Goal: Information Seeking & Learning: Compare options

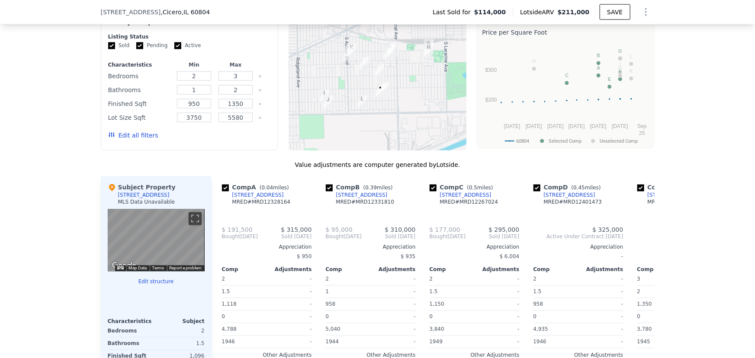
scroll to position [705, 0]
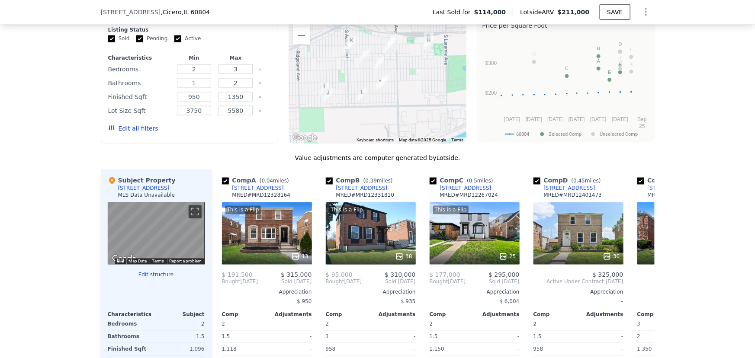
click at [130, 129] on div "Edit all filters" at bounding box center [133, 129] width 50 height 24
click at [131, 132] on button "Edit all filters" at bounding box center [133, 129] width 50 height 9
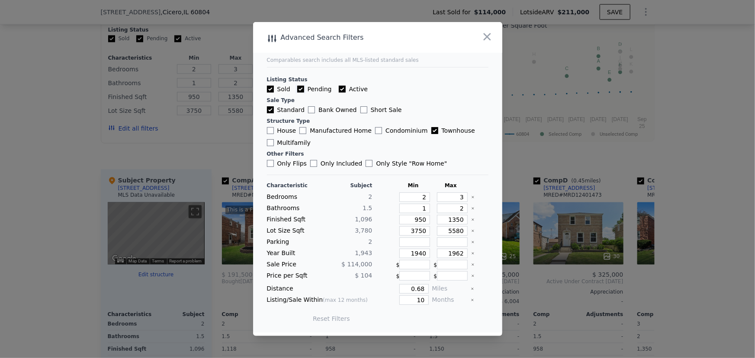
click at [298, 87] on input "Pending" at bounding box center [300, 89] width 7 height 7
checkbox input "false"
click at [344, 89] on label "Active" at bounding box center [353, 89] width 29 height 9
click at [344, 89] on input "Active" at bounding box center [342, 89] width 7 height 7
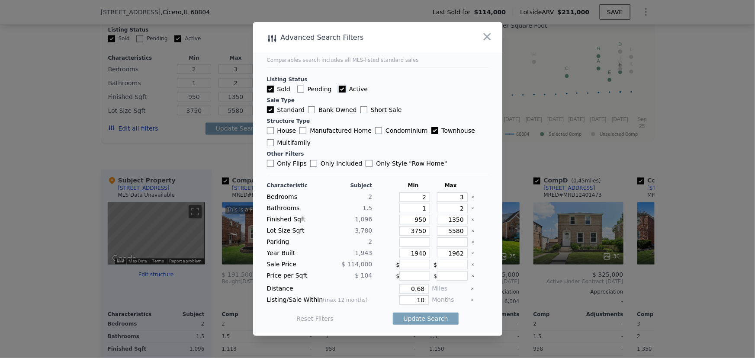
checkbox input "false"
drag, startPoint x: 446, startPoint y: 197, endPoint x: 485, endPoint y: 197, distance: 38.5
click at [485, 197] on main "Comparables search includes all MLS-listed standard sales Listing Status Sold P…" at bounding box center [377, 177] width 249 height 311
type input "2"
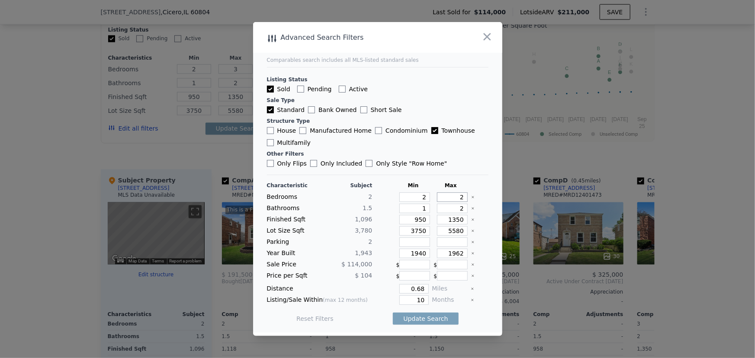
type input "2"
drag, startPoint x: 422, startPoint y: 289, endPoint x: 440, endPoint y: 286, distance: 17.4
click at [440, 286] on div "Distance 0.68 Miles" at bounding box center [378, 289] width 222 height 10
type input "0.5"
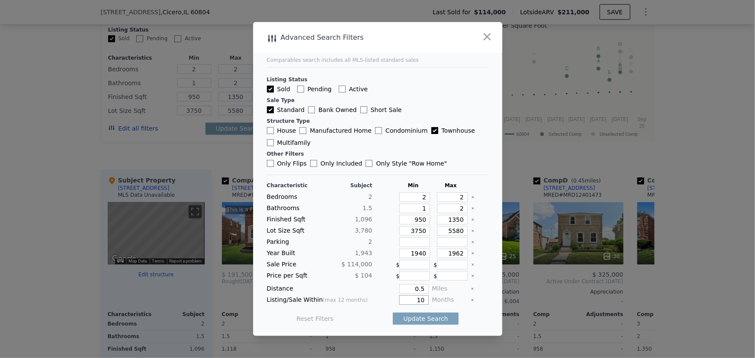
drag, startPoint x: 415, startPoint y: 302, endPoint x: 428, endPoint y: 303, distance: 13.0
click at [428, 303] on div "Listing/Sale Within (max 12 months) 10 Months" at bounding box center [378, 301] width 222 height 10
type input "12"
click at [432, 322] on button "Update Search" at bounding box center [425, 319] width 65 height 12
click at [472, 253] on icon "Clear" at bounding box center [473, 254] width 2 height 2
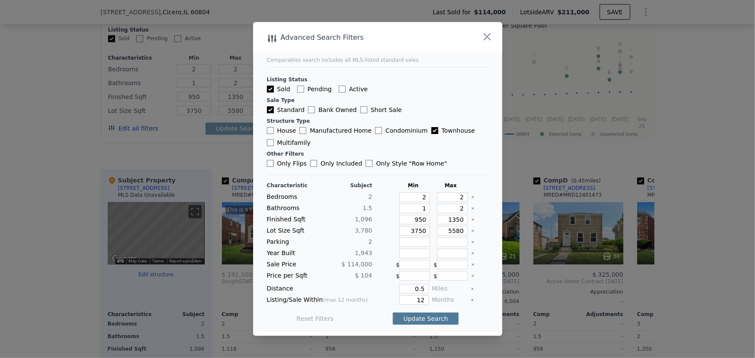
click at [439, 319] on button "Update Search" at bounding box center [425, 319] width 65 height 12
click at [471, 216] on div at bounding box center [479, 220] width 17 height 10
click at [471, 220] on icon "Clear" at bounding box center [472, 219] width 3 height 3
click at [472, 232] on icon "Clear" at bounding box center [473, 231] width 2 height 2
click at [439, 315] on button "Update Search" at bounding box center [425, 319] width 65 height 12
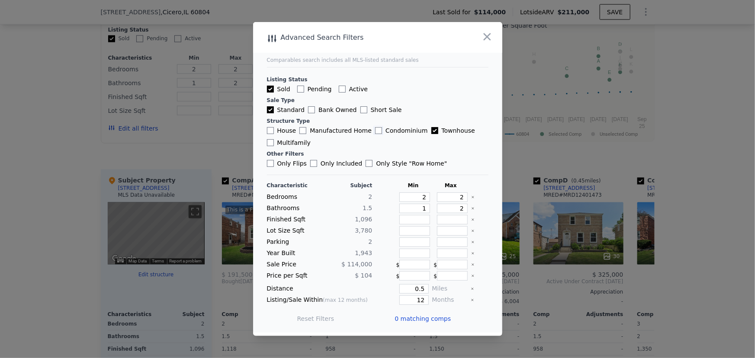
click at [375, 129] on input "Condominium" at bounding box center [378, 130] width 7 height 7
checkbox input "true"
click at [428, 324] on button "Update Search" at bounding box center [425, 319] width 65 height 12
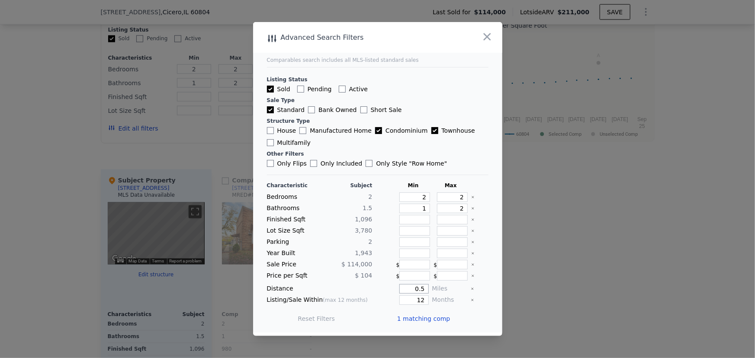
drag, startPoint x: 417, startPoint y: 290, endPoint x: 433, endPoint y: 290, distance: 16.0
click at [433, 290] on div "Distance 0.5 Miles" at bounding box center [378, 289] width 222 height 10
type input "0.6"
click at [427, 319] on button "Update Search" at bounding box center [425, 319] width 65 height 12
drag, startPoint x: 413, startPoint y: 210, endPoint x: 452, endPoint y: 215, distance: 39.8
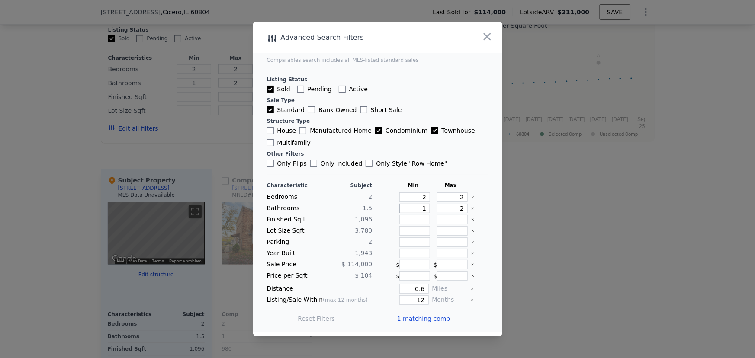
click at [452, 215] on div "Characteristic Subject Min Max Bedrooms 2 2 2 Bathrooms 1.5 1 2 Finished Sqft 1…" at bounding box center [378, 256] width 222 height 149
type input "1.5"
type input "2.5"
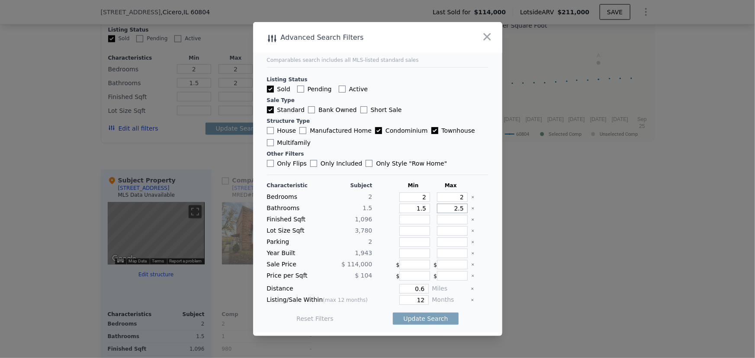
type input "2.5"
type input "3"
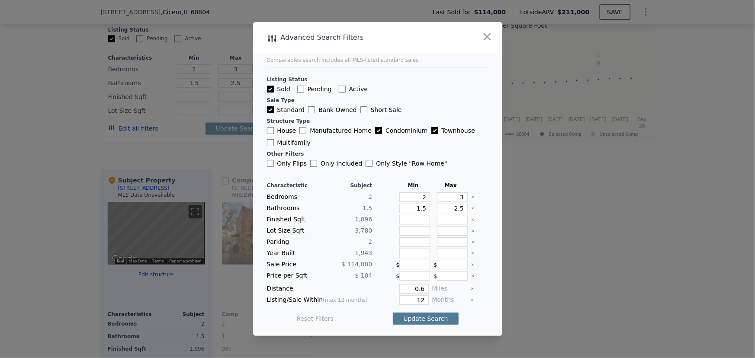
click at [433, 322] on button "Update Search" at bounding box center [425, 319] width 65 height 12
drag, startPoint x: 413, startPoint y: 205, endPoint x: 434, endPoint y: 207, distance: 20.9
click at [434, 207] on div "Bathrooms 1.5 1.5 2.5" at bounding box center [378, 209] width 222 height 10
type input "1"
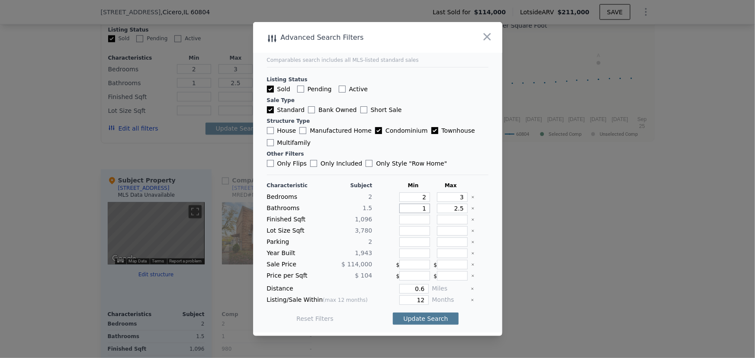
type input "1"
click at [433, 320] on button "Update Search" at bounding box center [425, 319] width 65 height 12
click at [536, 263] on div at bounding box center [377, 179] width 755 height 358
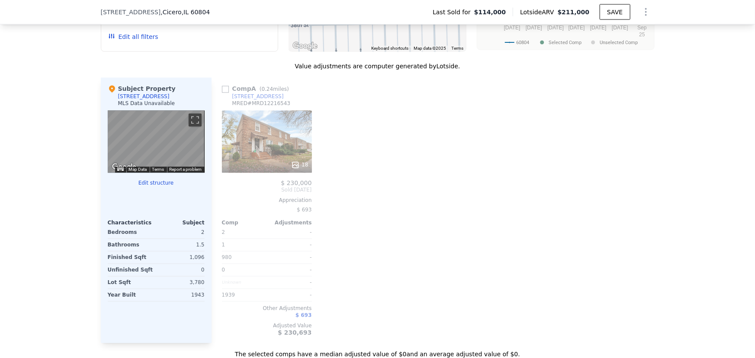
scroll to position [783, 0]
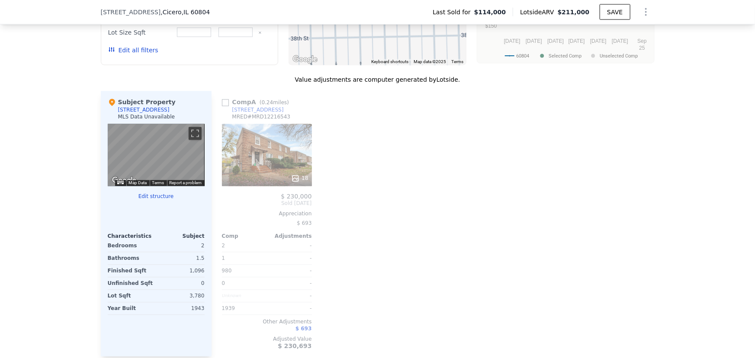
click at [261, 114] on div "[STREET_ADDRESS]" at bounding box center [257, 110] width 51 height 7
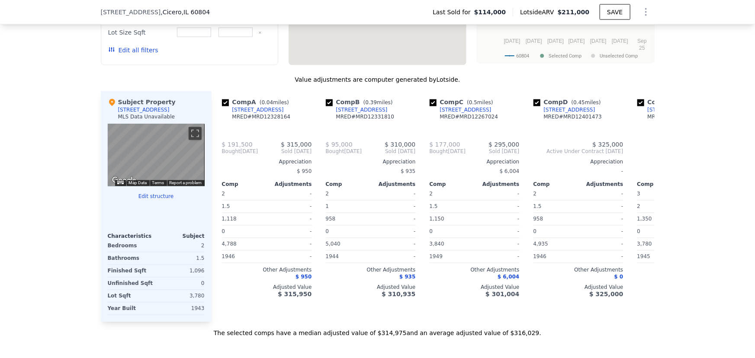
checkbox input "true"
type input "2"
type input "950"
type input "1350"
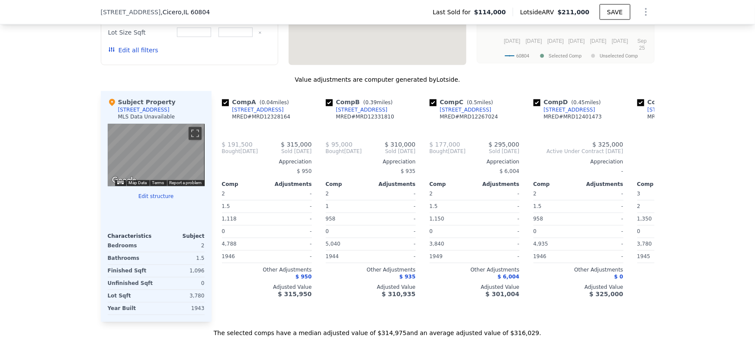
type input "3750"
type input "5580"
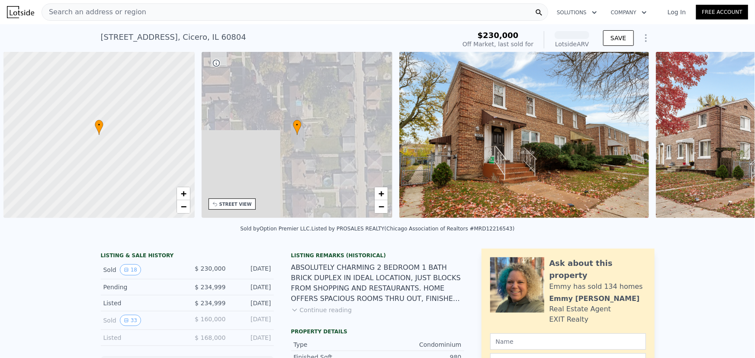
scroll to position [0, 3]
